Goal: Check status: Check status

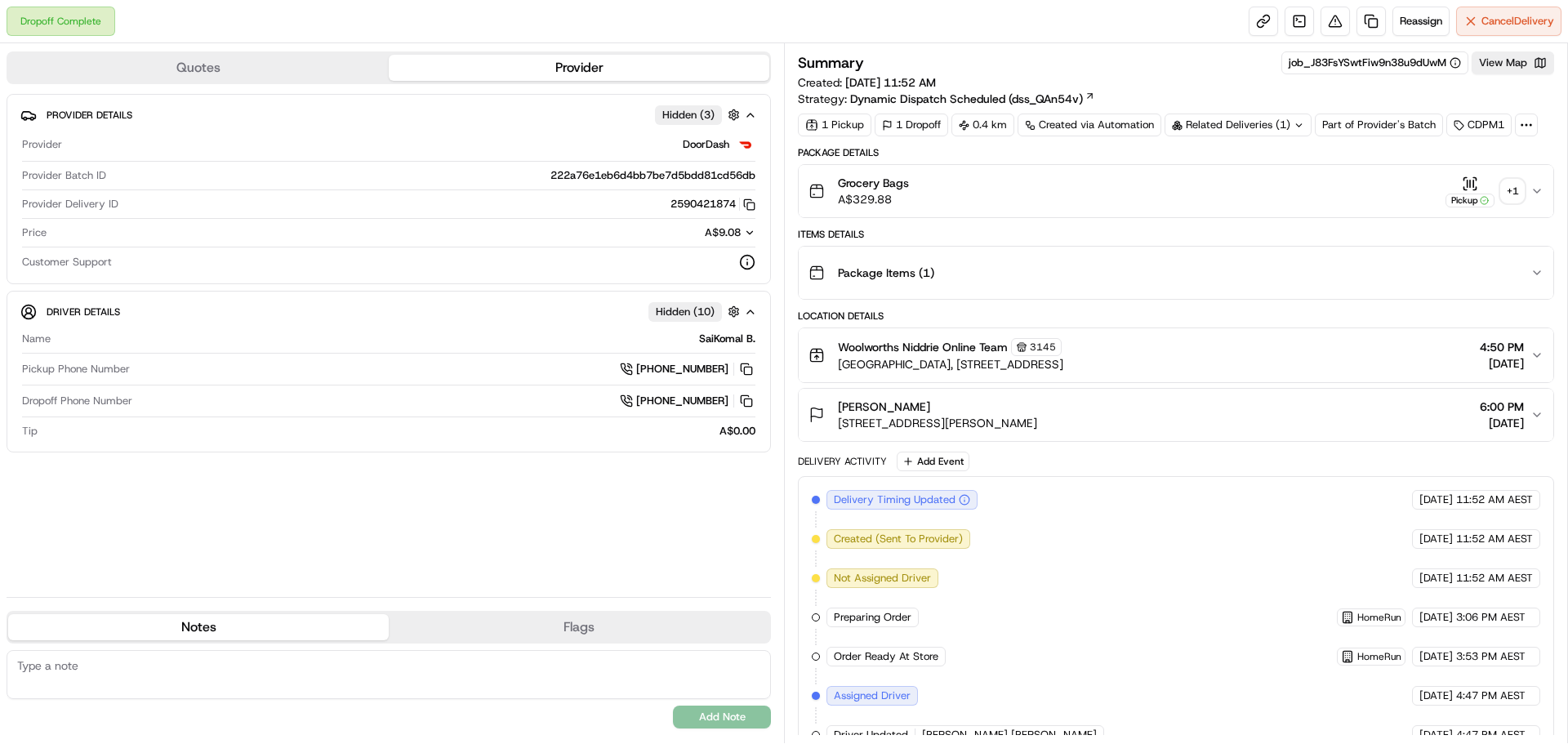
click at [1510, 191] on div "+ 1" at bounding box center [1512, 191] width 23 height 23
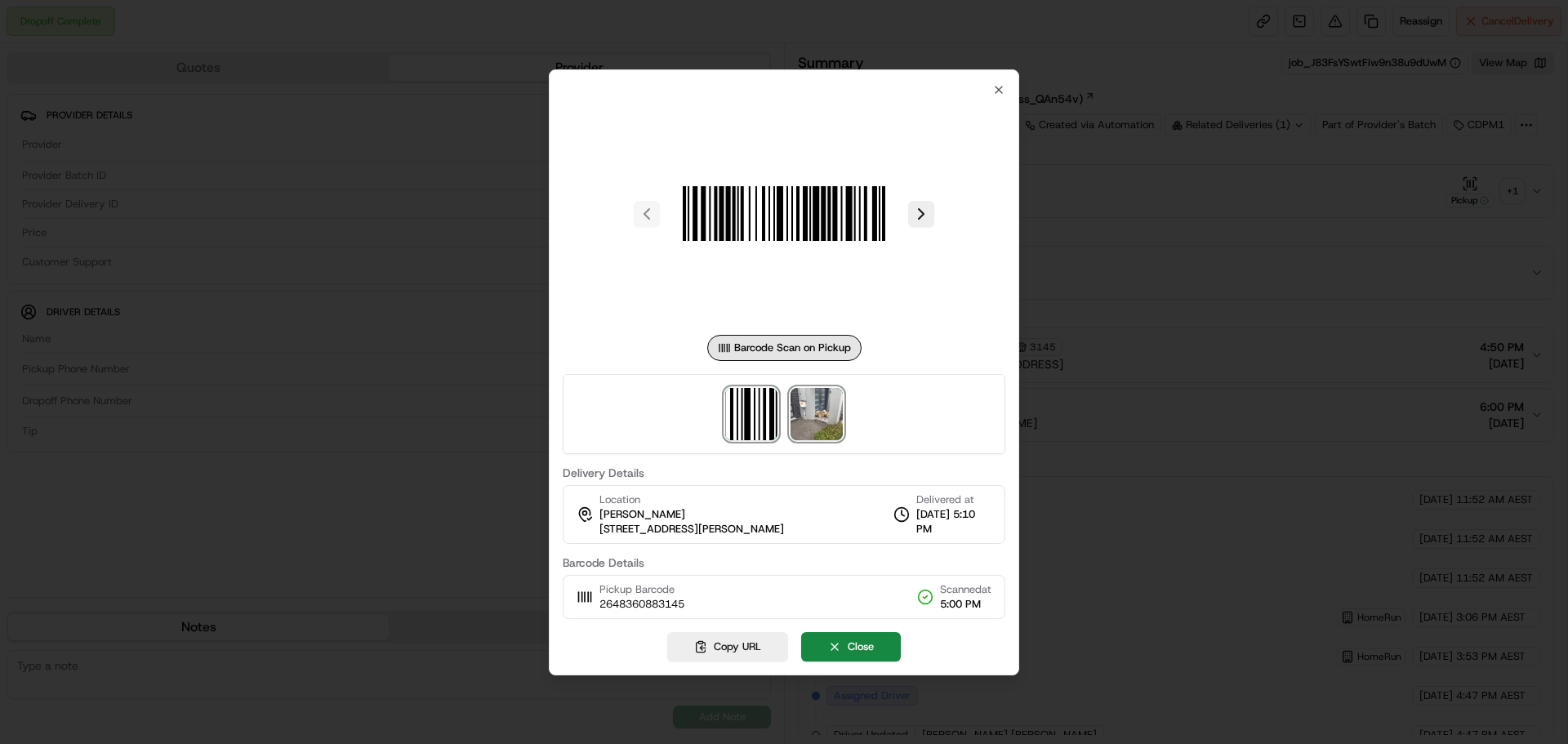
click at [791, 409] on img at bounding box center [816, 414] width 52 height 52
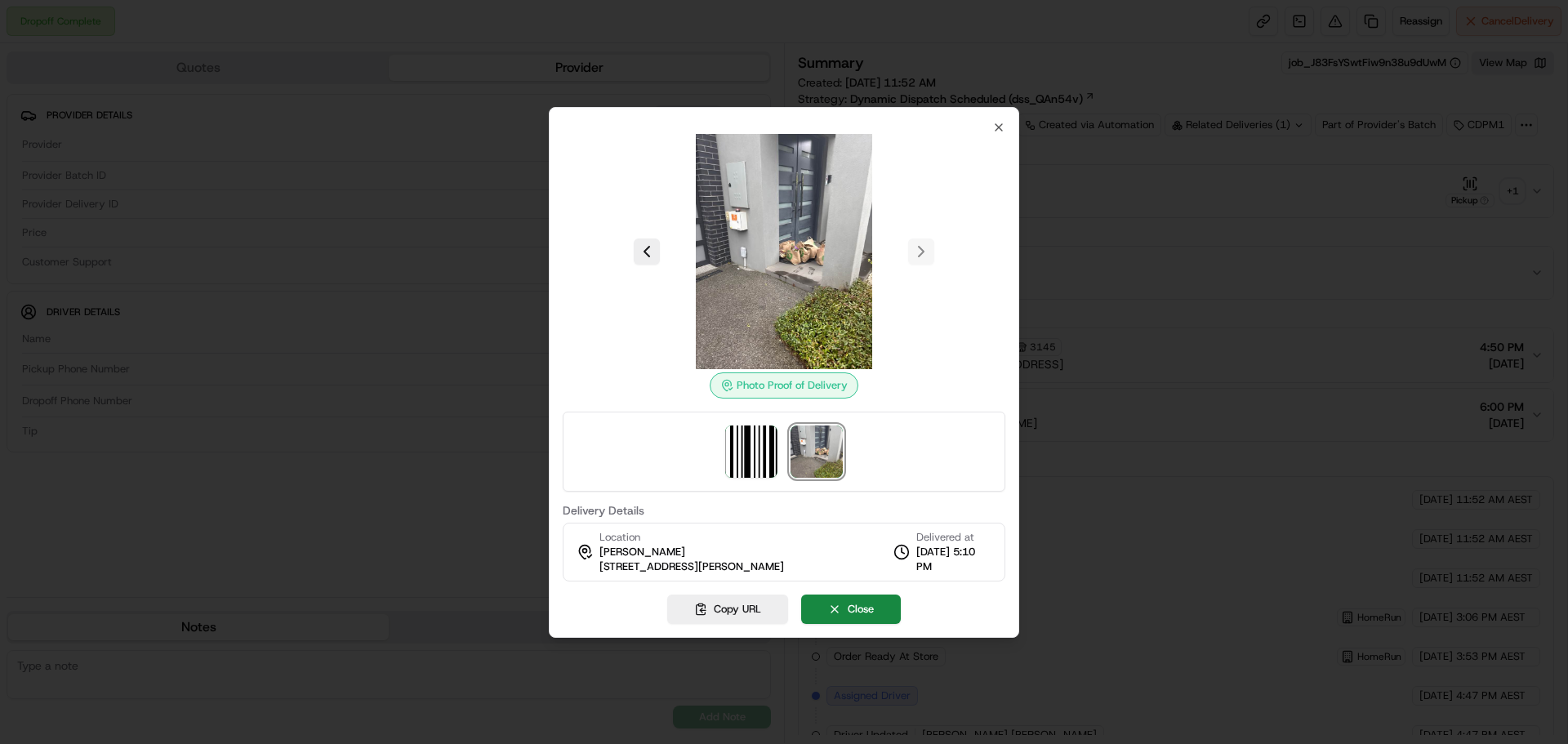
click at [1154, 228] on div at bounding box center [784, 372] width 1568 height 744
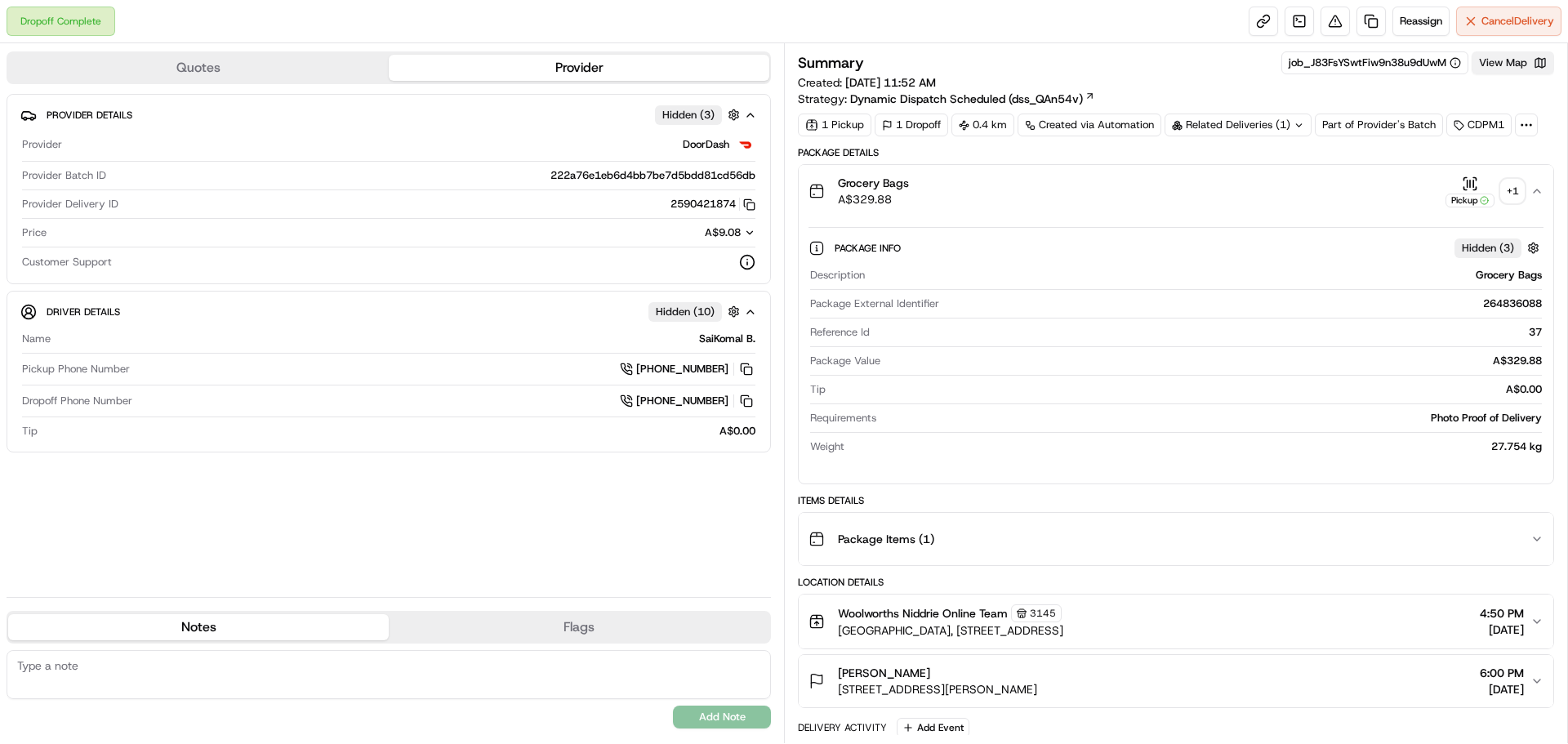
click at [1491, 65] on button "View Map" at bounding box center [1512, 63] width 83 height 23
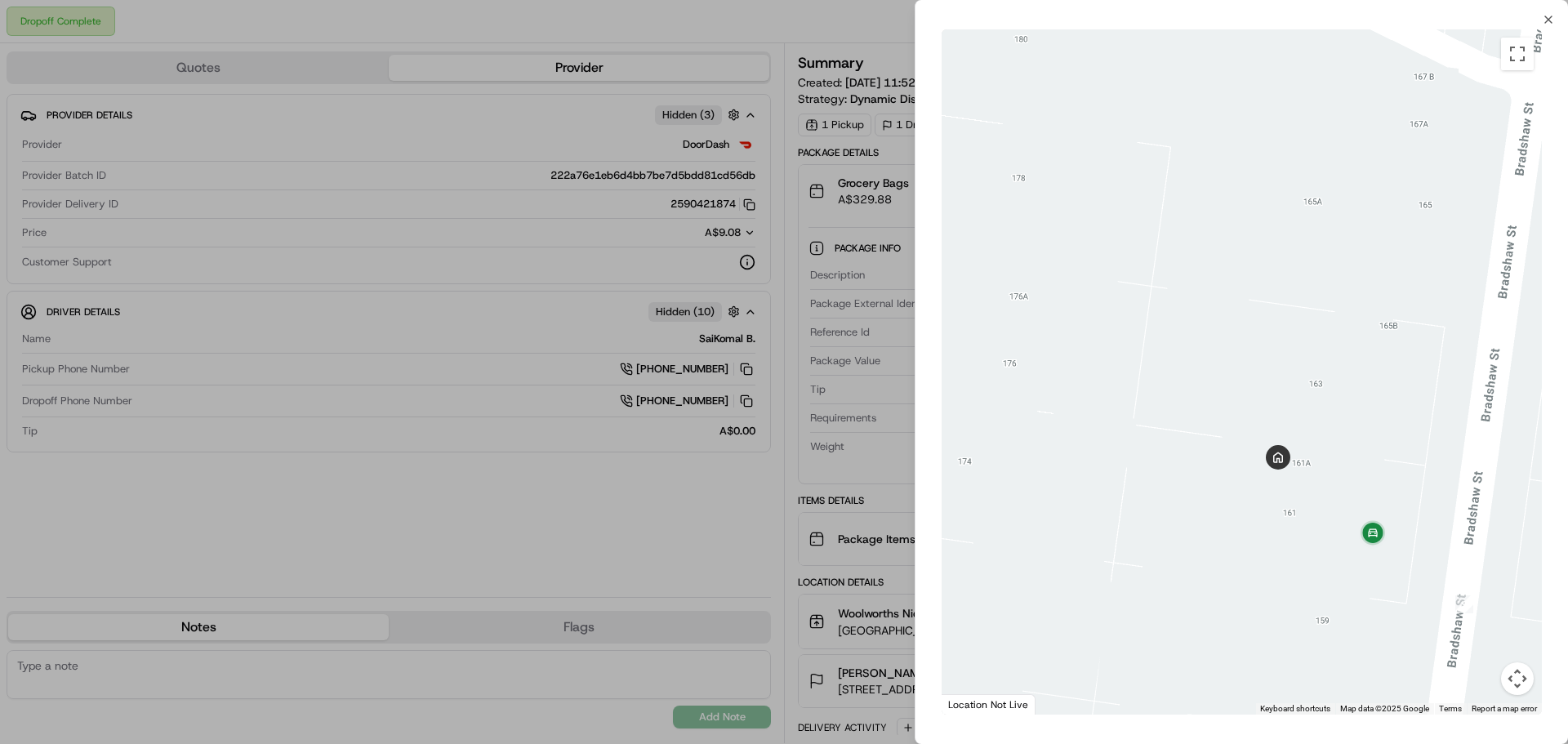
click at [1129, 359] on div at bounding box center [1241, 372] width 600 height 685
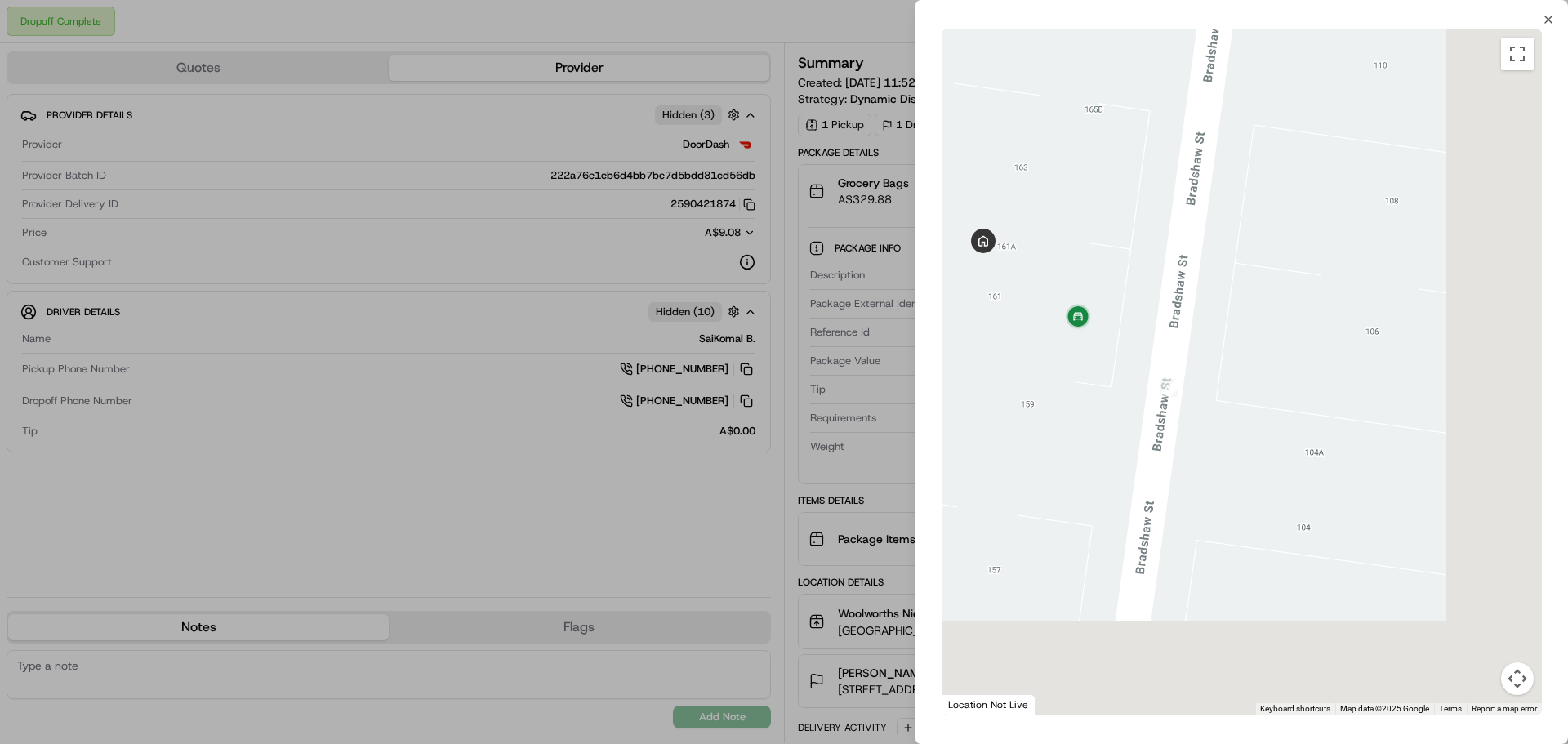
drag, startPoint x: 1367, startPoint y: 458, endPoint x: 1072, endPoint y: 241, distance: 366.2
click at [1072, 241] on div at bounding box center [1241, 372] width 600 height 685
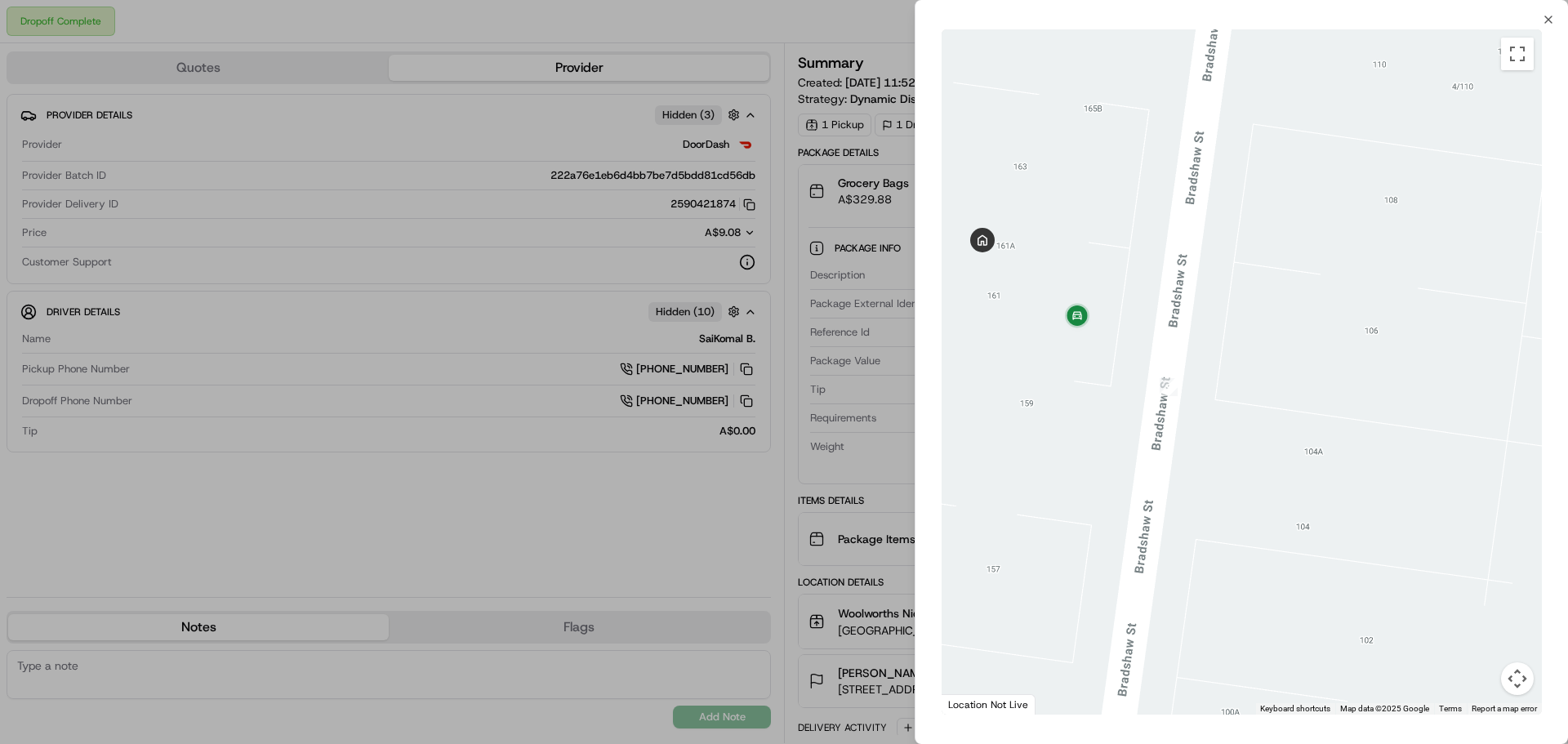
click at [834, 252] on div at bounding box center [784, 372] width 1568 height 744
